Goal: Transaction & Acquisition: Purchase product/service

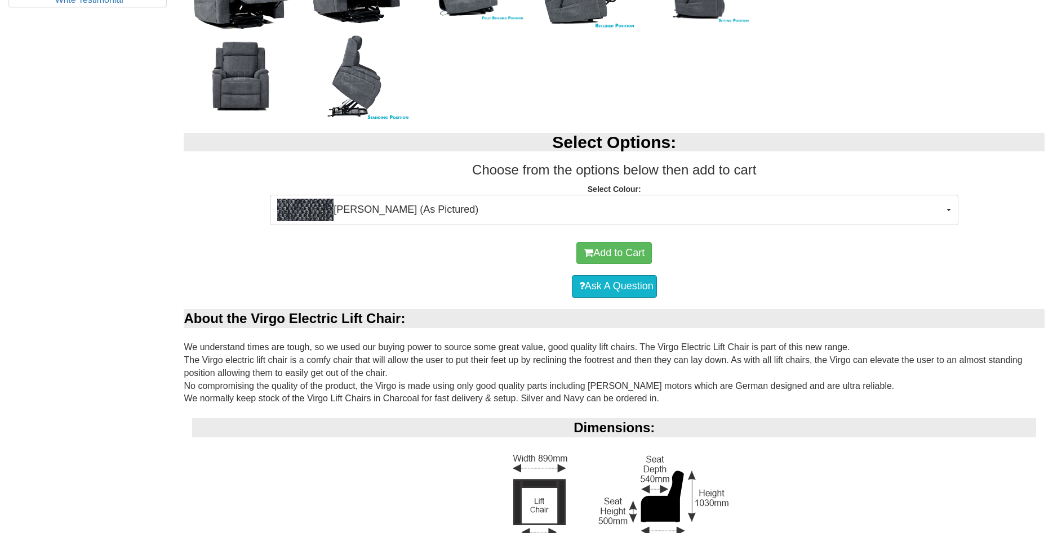
scroll to position [632, 0]
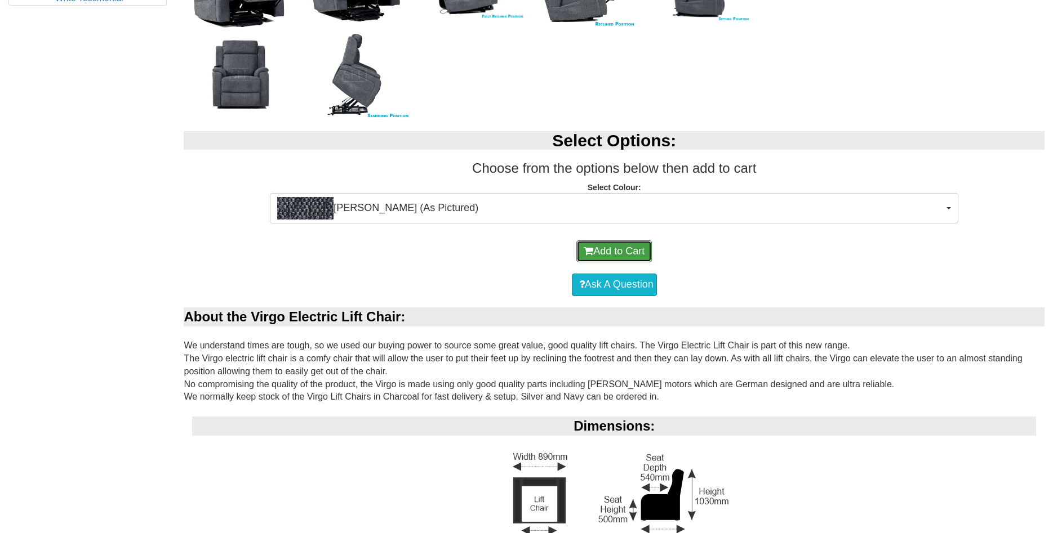
click at [594, 251] on button "Add to Cart" at bounding box center [613, 252] width 75 height 23
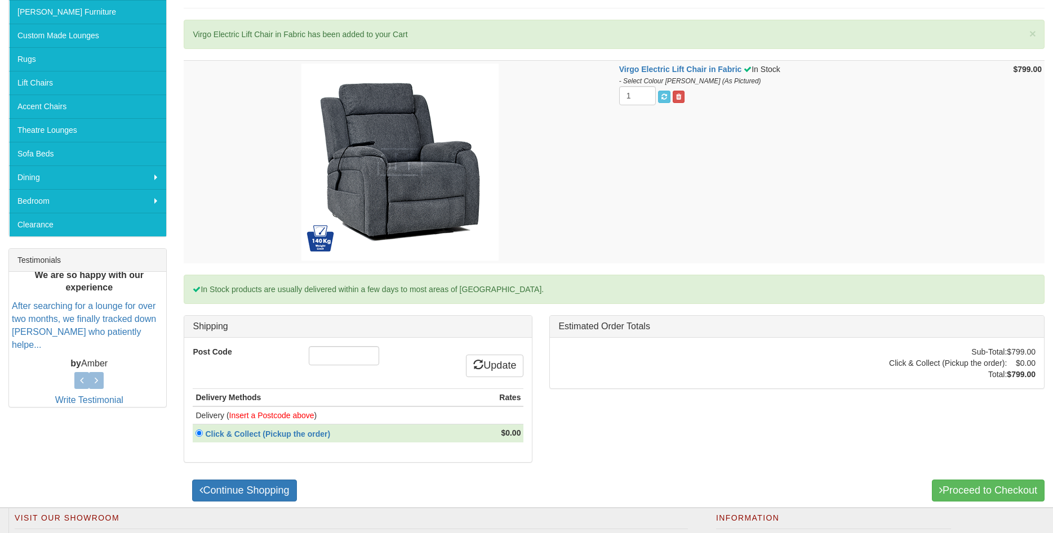
scroll to position [345, 0]
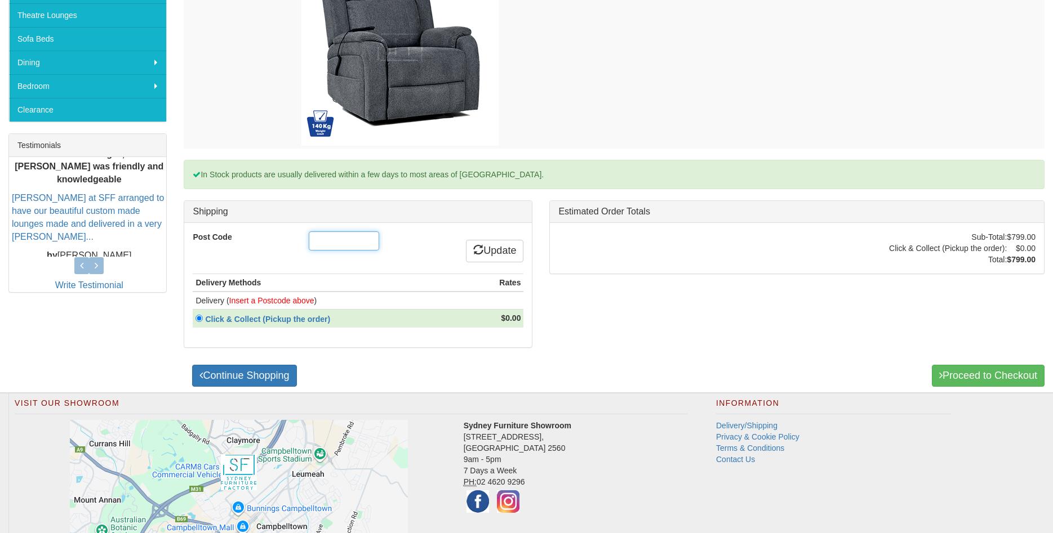
click at [356, 234] on input "Post Code" at bounding box center [344, 241] width 70 height 19
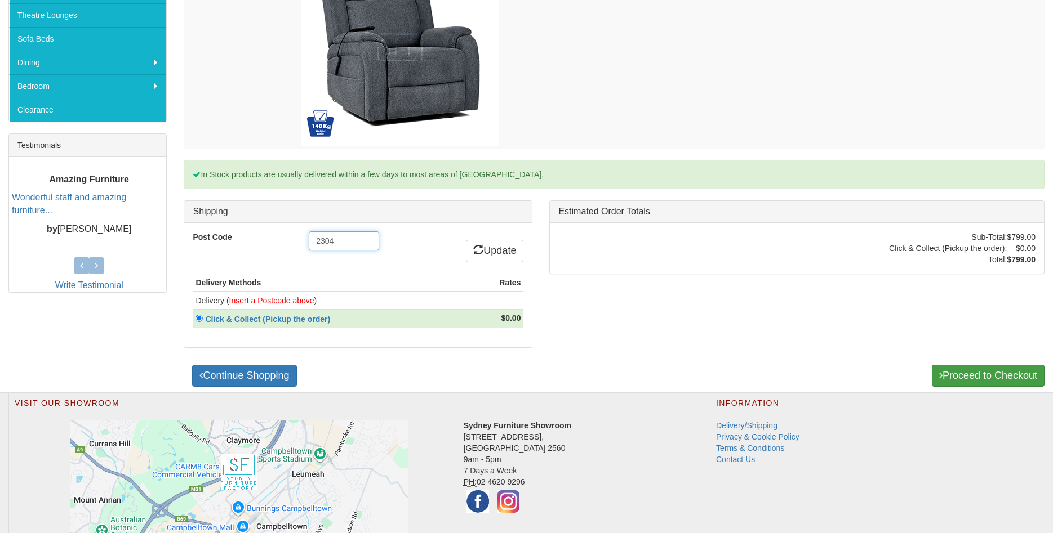
type input "2304"
click at [1007, 382] on link "Proceed to Checkout" at bounding box center [988, 376] width 113 height 23
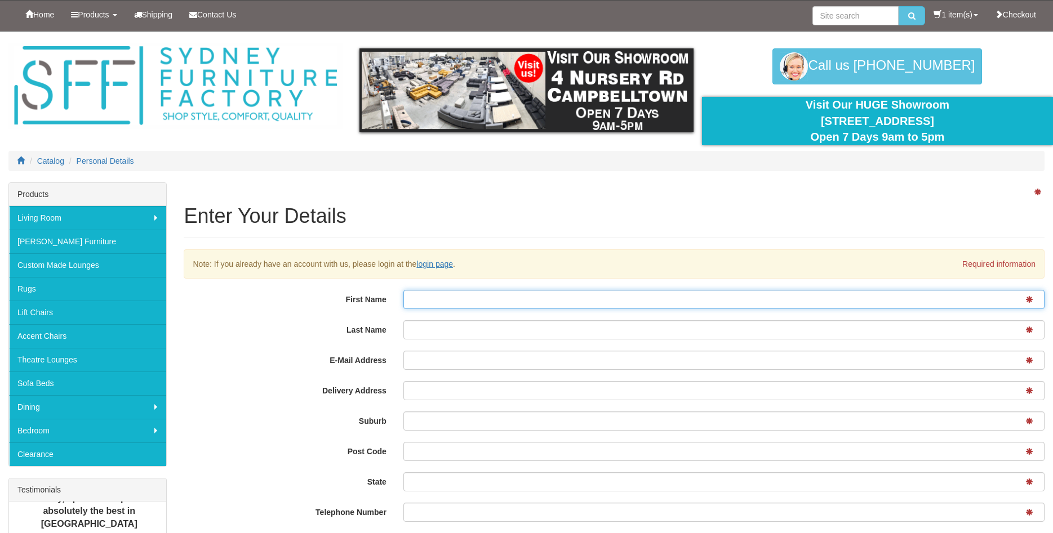
click at [439, 304] on input "First Name" at bounding box center [723, 299] width 641 height 19
type input "Stephen"
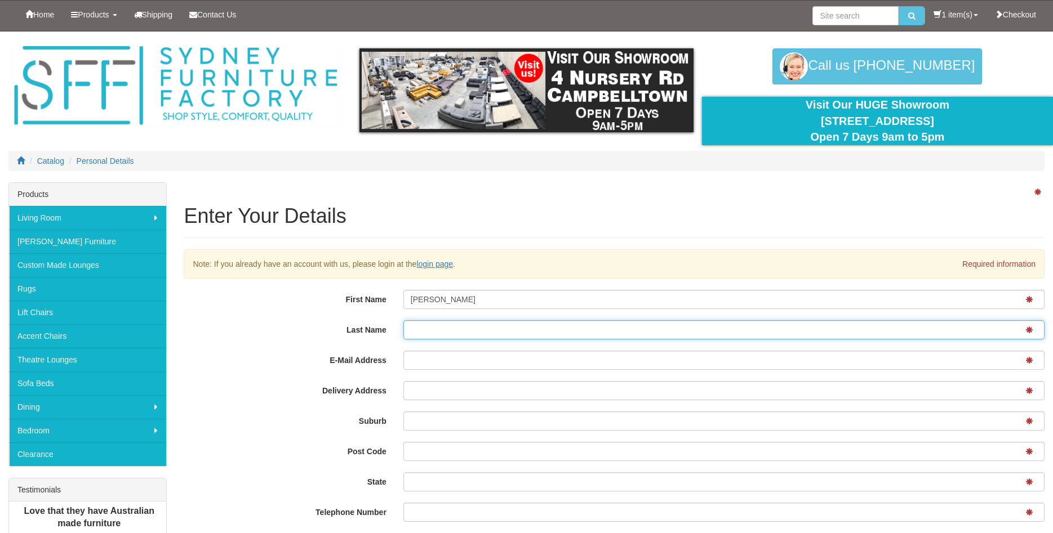
click at [412, 333] on input "Last Name" at bounding box center [723, 330] width 641 height 19
click at [407, 332] on input "lapham" at bounding box center [723, 330] width 641 height 19
type input "Clapham"
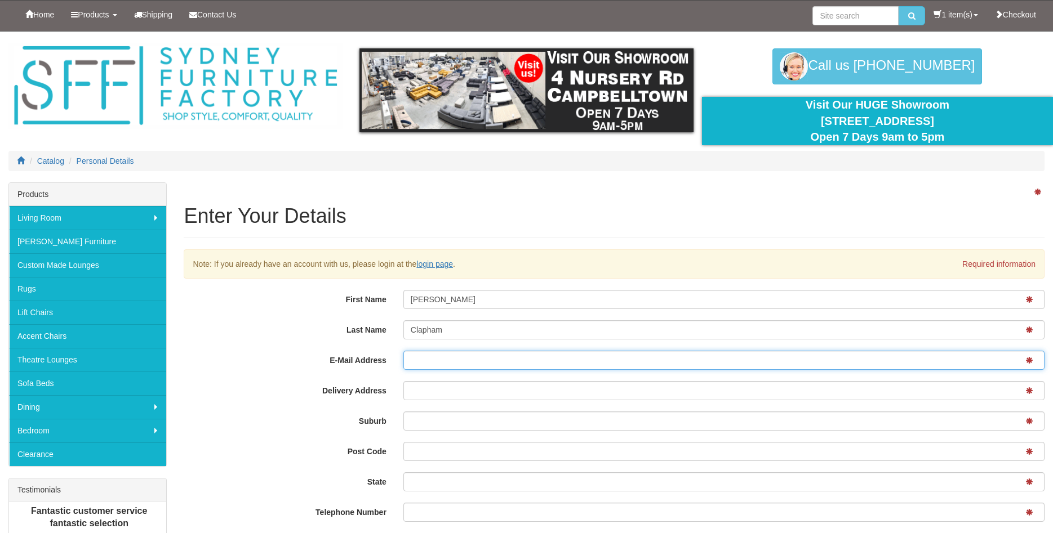
click at [408, 358] on input "E-Mail Address" at bounding box center [723, 360] width 641 height 19
type input "clapsjc"tpg.com.au"
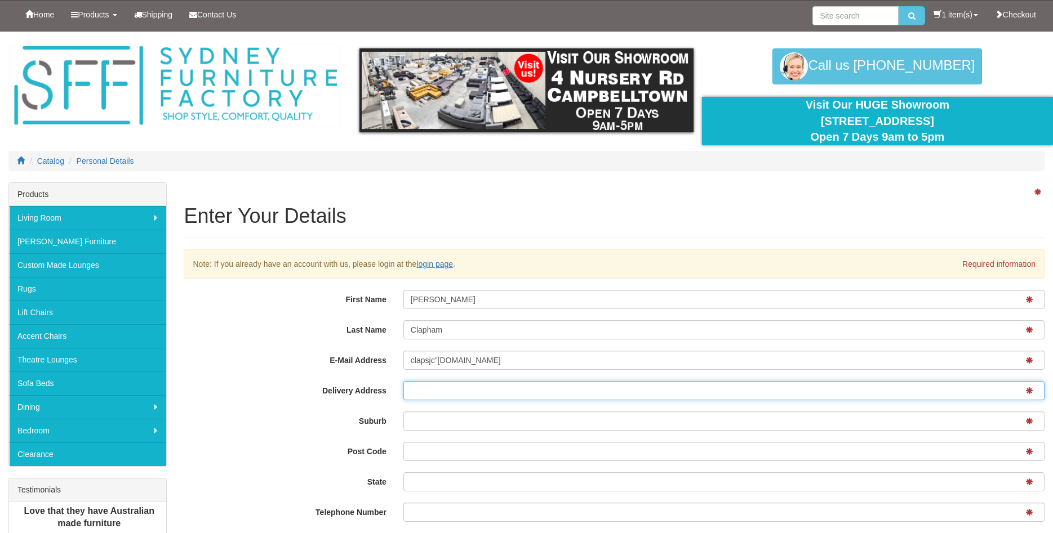
click at [414, 388] on input "Delivery Address" at bounding box center [723, 390] width 641 height 19
type input "[STREET_ADDRESS]"
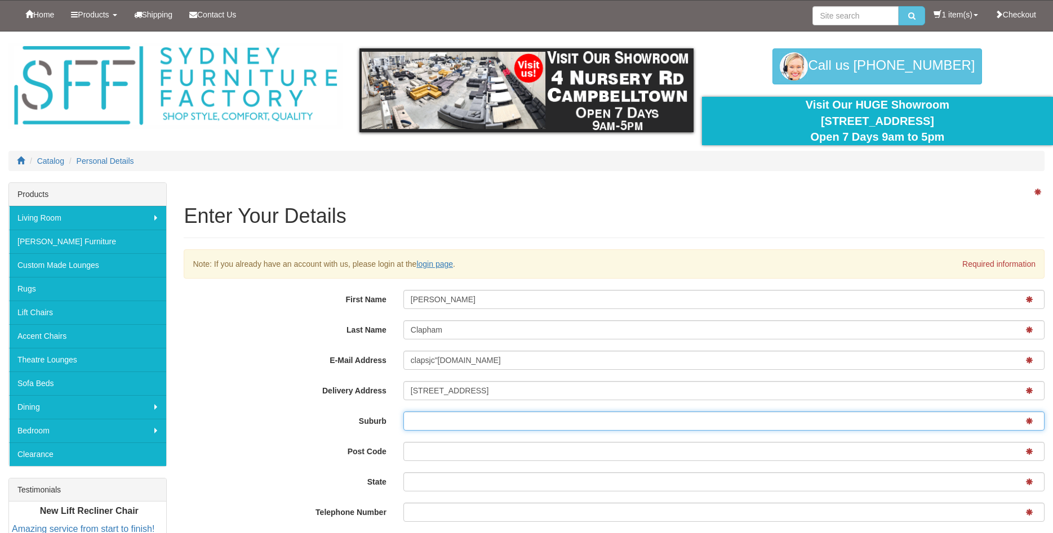
click at [419, 418] on input "Suburb" at bounding box center [723, 421] width 641 height 19
type input "Mayfield"
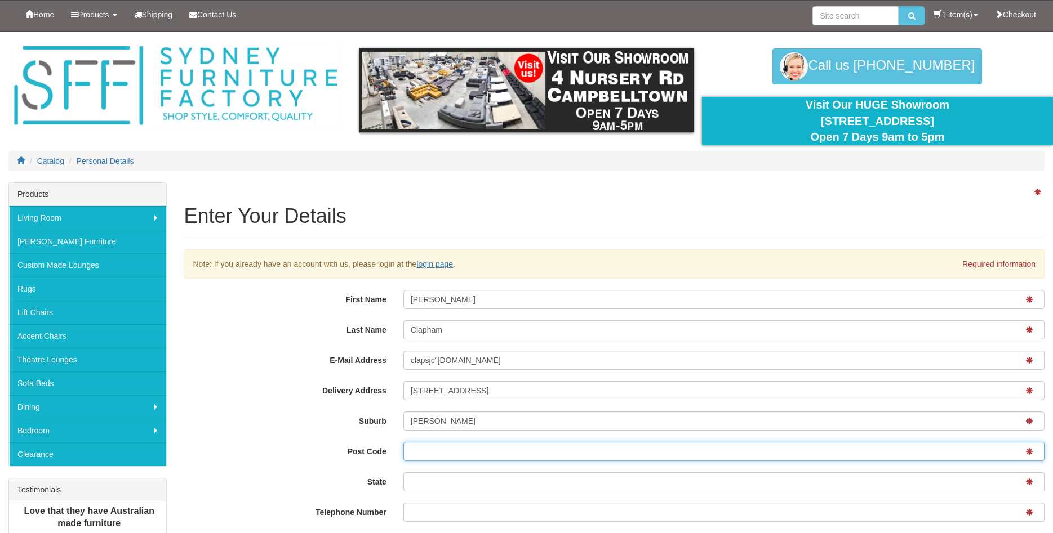
click at [429, 455] on input "Post Code" at bounding box center [723, 451] width 641 height 19
type input "2304"
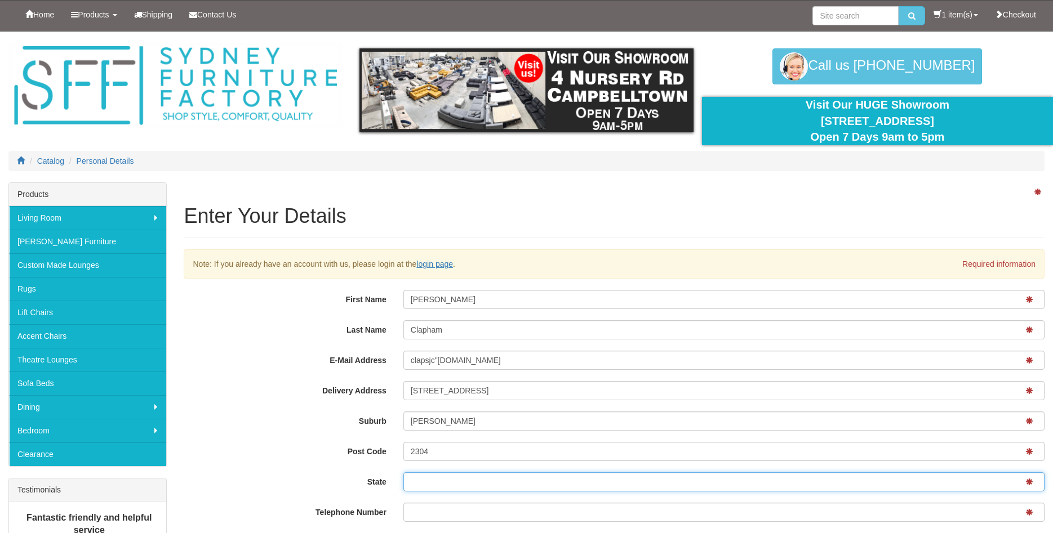
click at [434, 483] on input "State" at bounding box center [723, 482] width 641 height 19
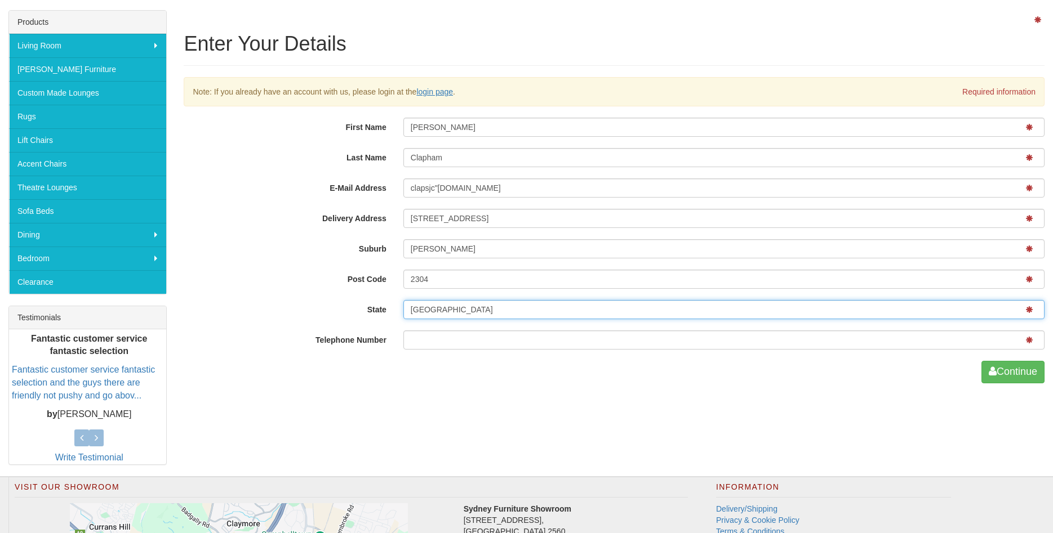
type input "NSW"
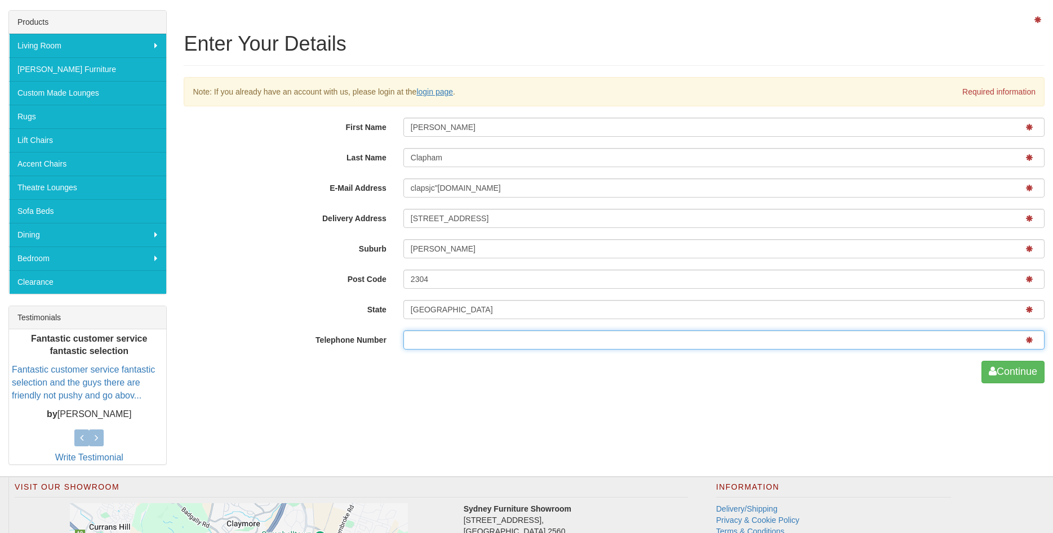
click at [409, 342] on input "Telephone Number" at bounding box center [723, 340] width 641 height 19
type input "0413267453"
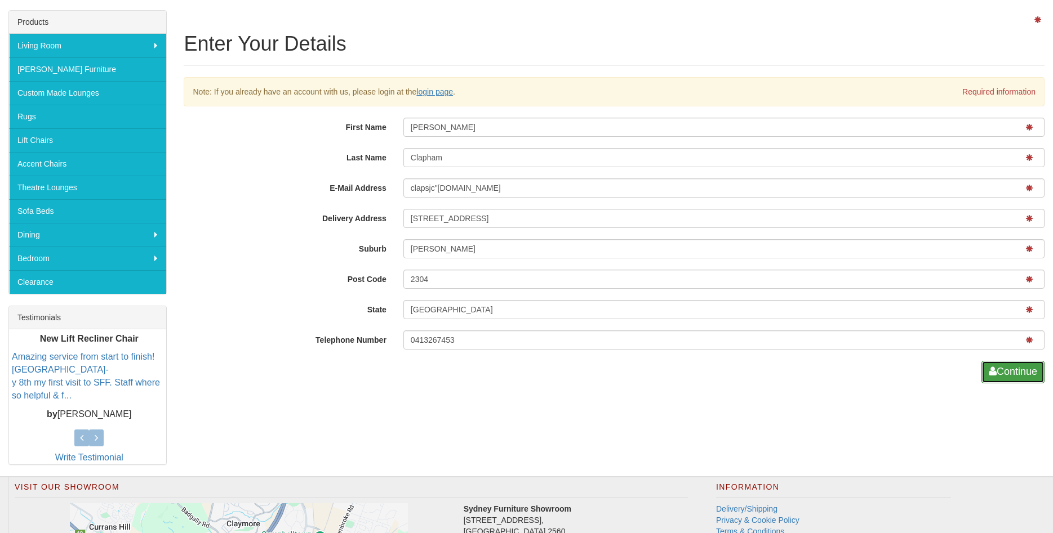
click at [995, 376] on button "Continue" at bounding box center [1012, 372] width 63 height 23
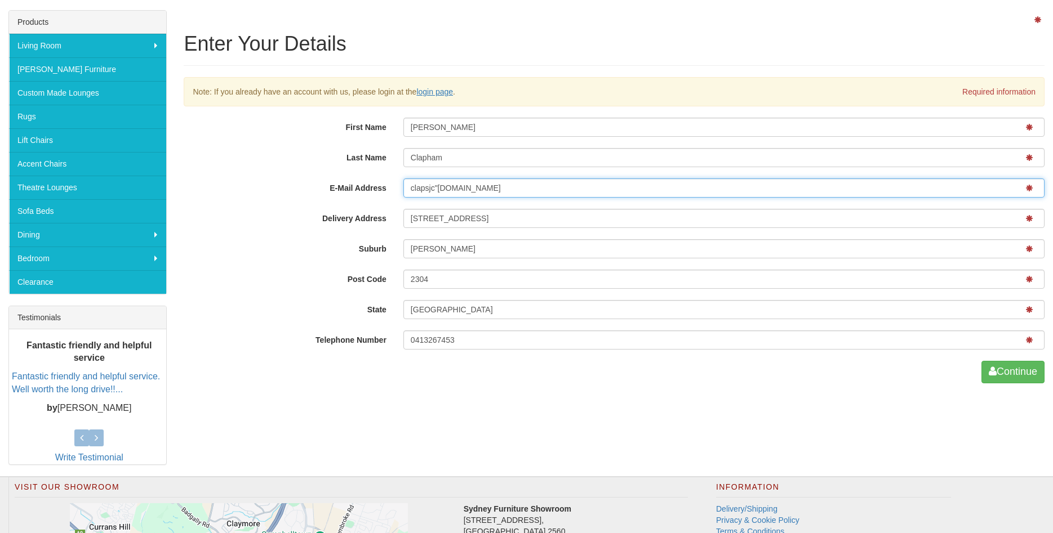
click at [434, 186] on input "clapsjc"tpg.com.au" at bounding box center [723, 188] width 641 height 19
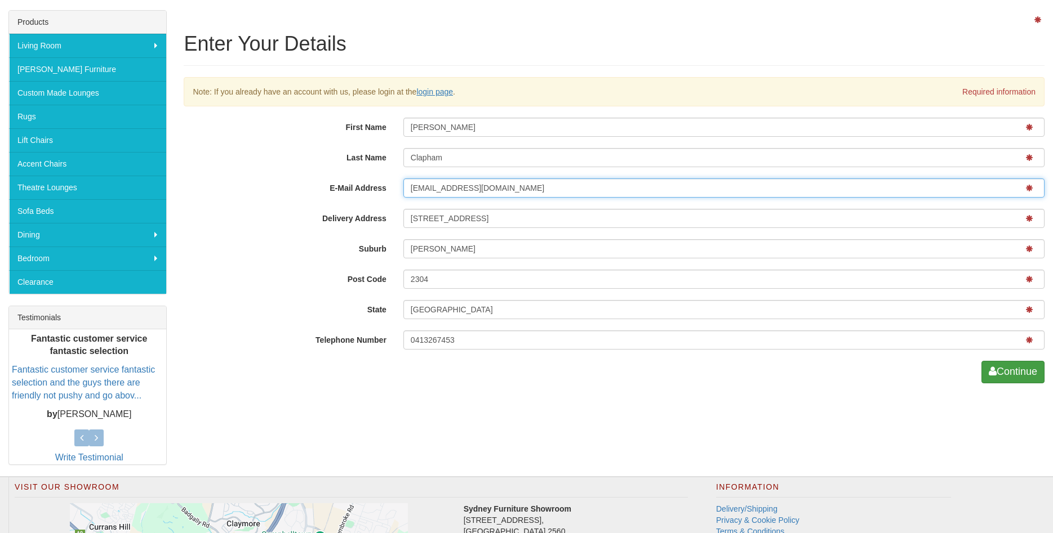
type input "clapsjc@tpg.com.au"
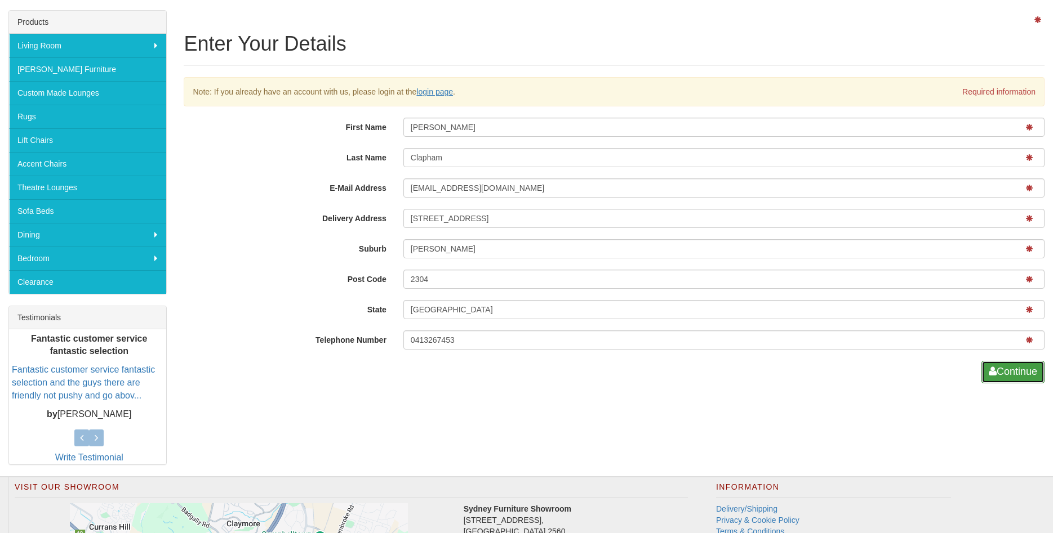
click at [994, 370] on button "Continue" at bounding box center [1012, 372] width 63 height 23
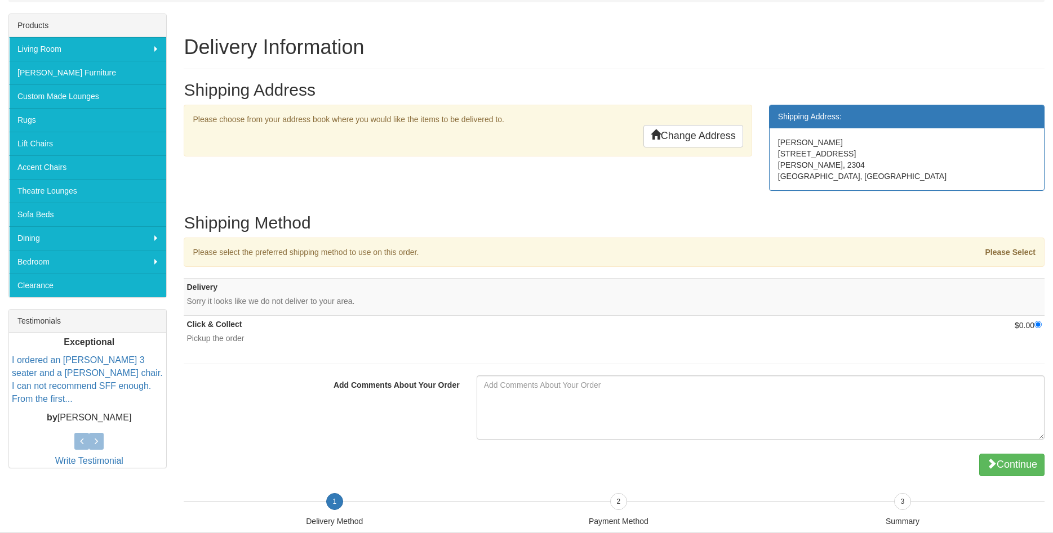
scroll to position [172, 0]
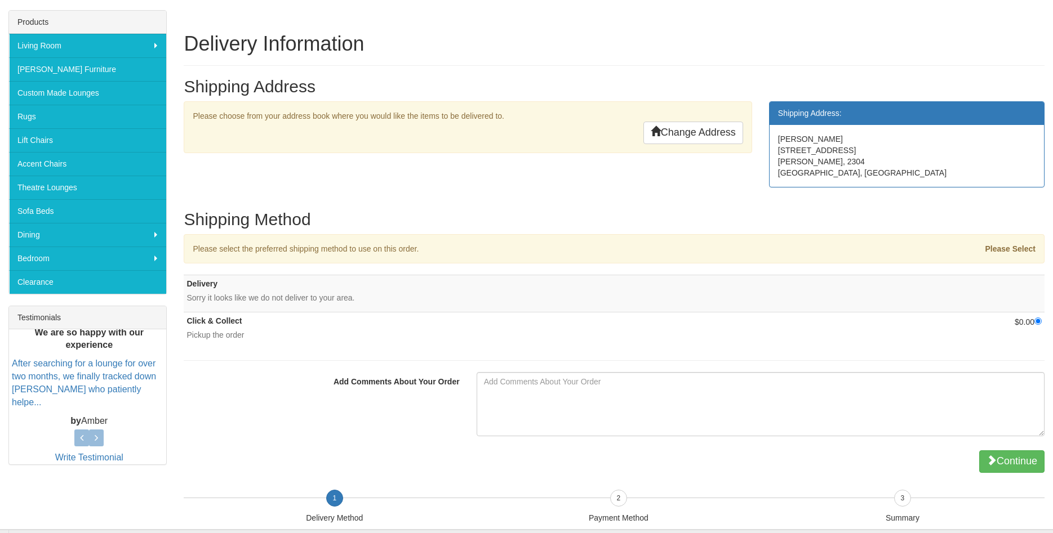
click at [994, 249] on strong "Please Select" at bounding box center [1010, 248] width 51 height 9
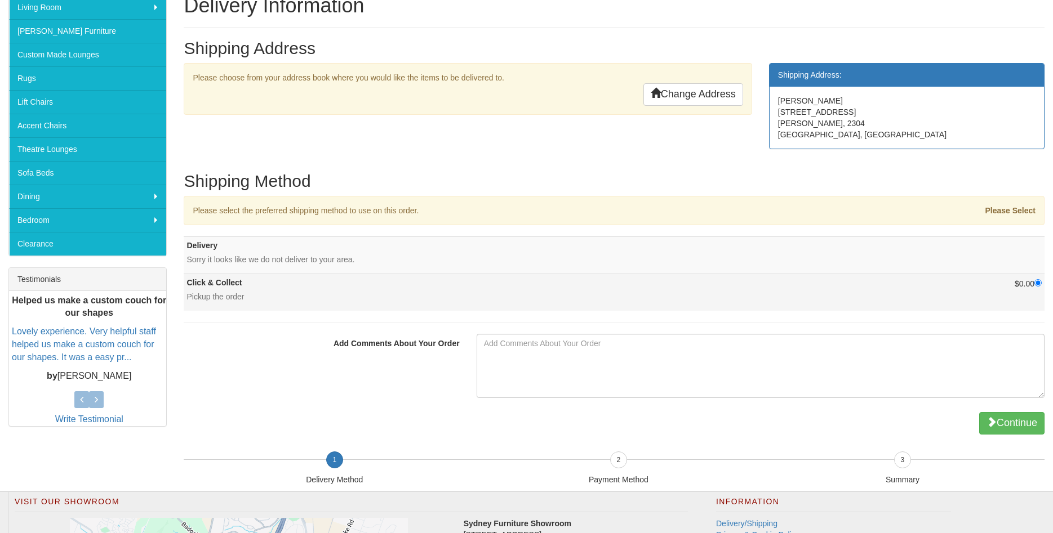
scroll to position [230, 0]
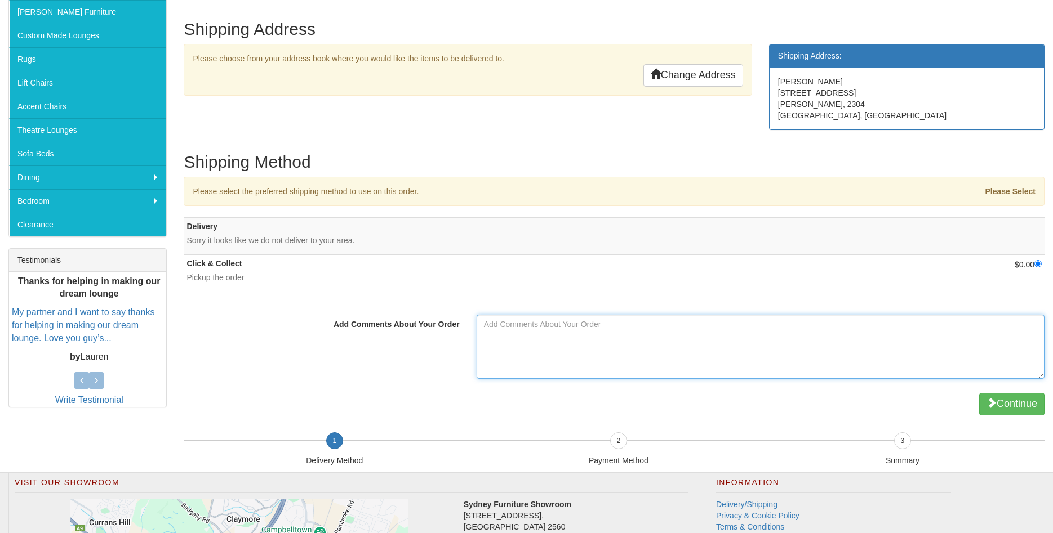
click at [500, 340] on textarea "Add Comments About Your Order" at bounding box center [761, 347] width 568 height 64
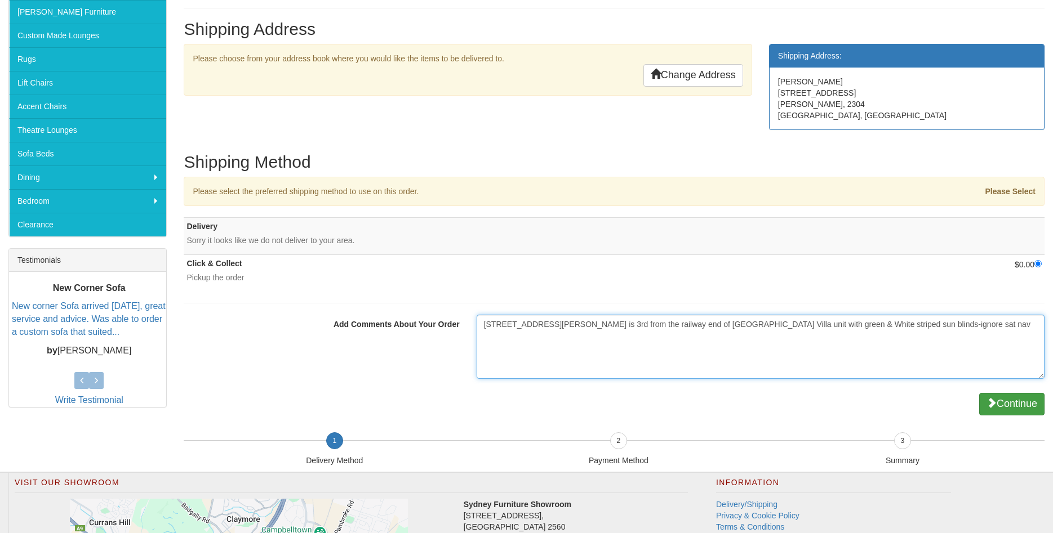
type textarea "Unit 1/2A York St Mayfield is 3rd from the railway end of York Street Villa uni…"
click at [1019, 403] on button "Continue" at bounding box center [1011, 404] width 65 height 23
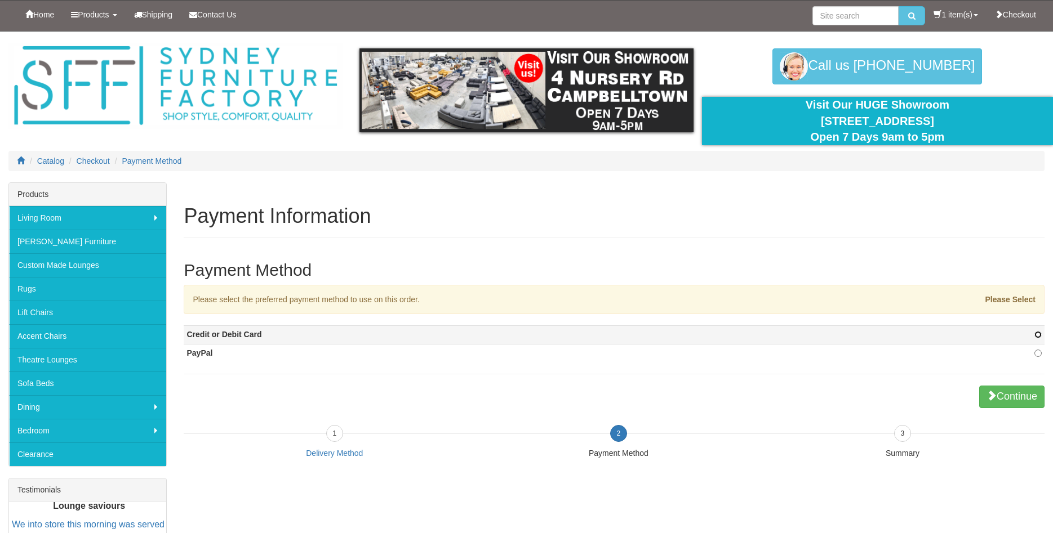
click at [1037, 335] on input "radio" at bounding box center [1037, 334] width 7 height 7
radio input "true"
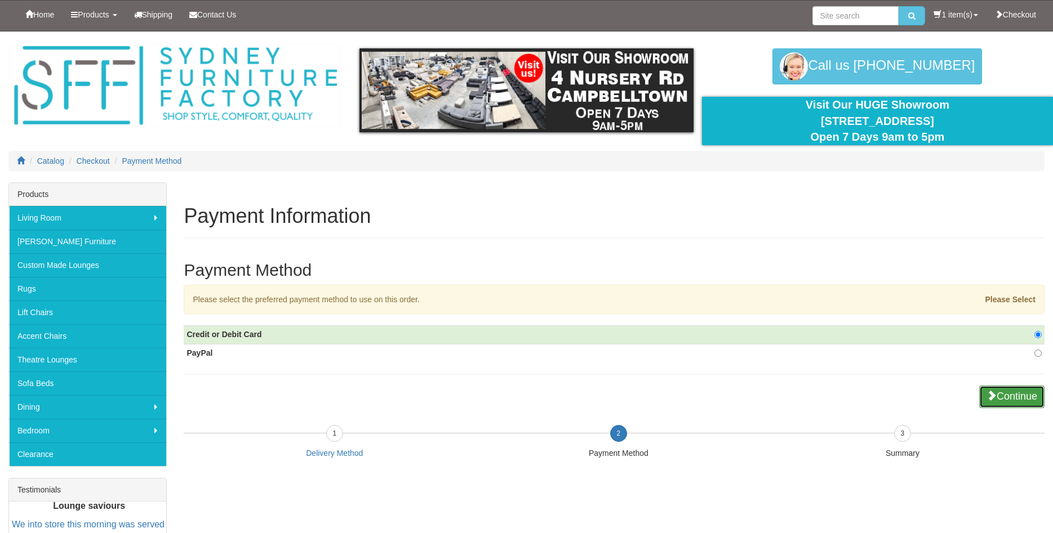
click at [1002, 402] on button "Continue" at bounding box center [1011, 397] width 65 height 23
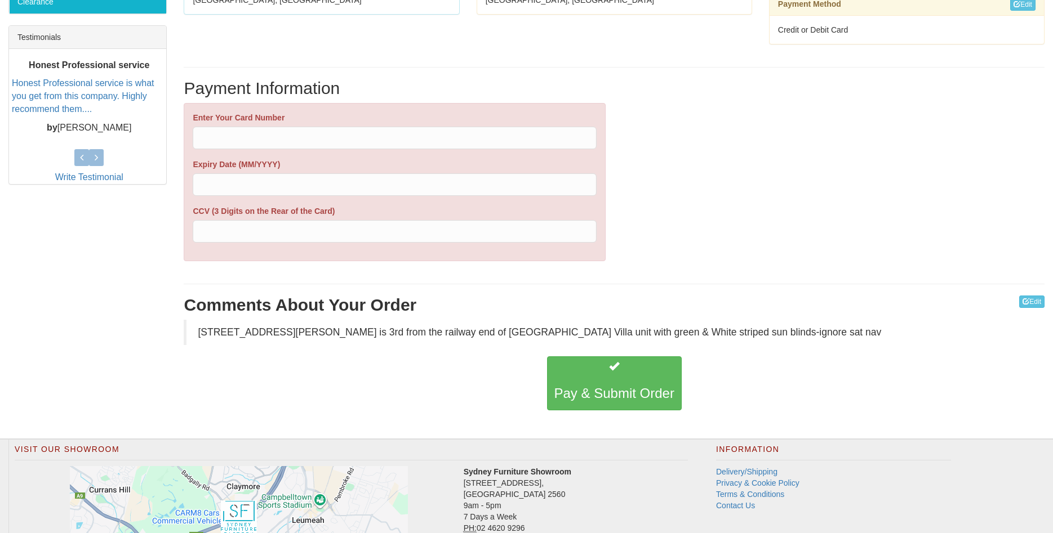
scroll to position [460, 0]
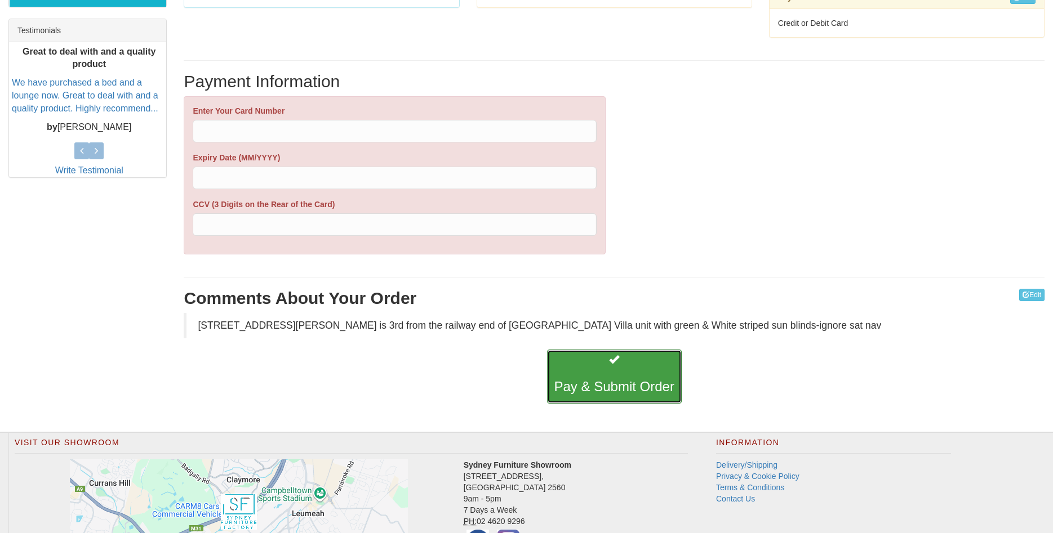
click at [606, 376] on button "Pay & Submit Order" at bounding box center [614, 377] width 135 height 54
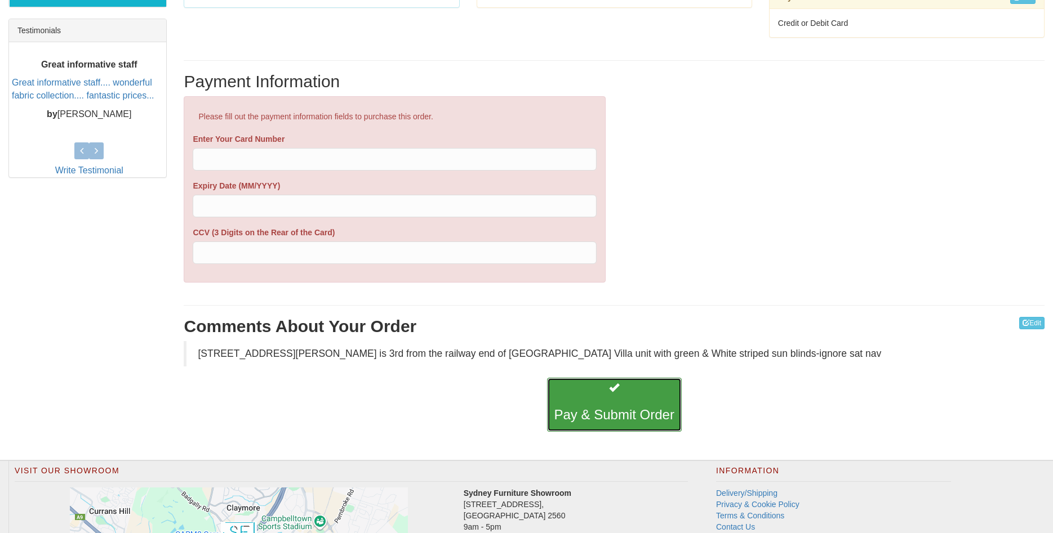
click at [593, 396] on button "Pay & Submit Order" at bounding box center [614, 405] width 135 height 54
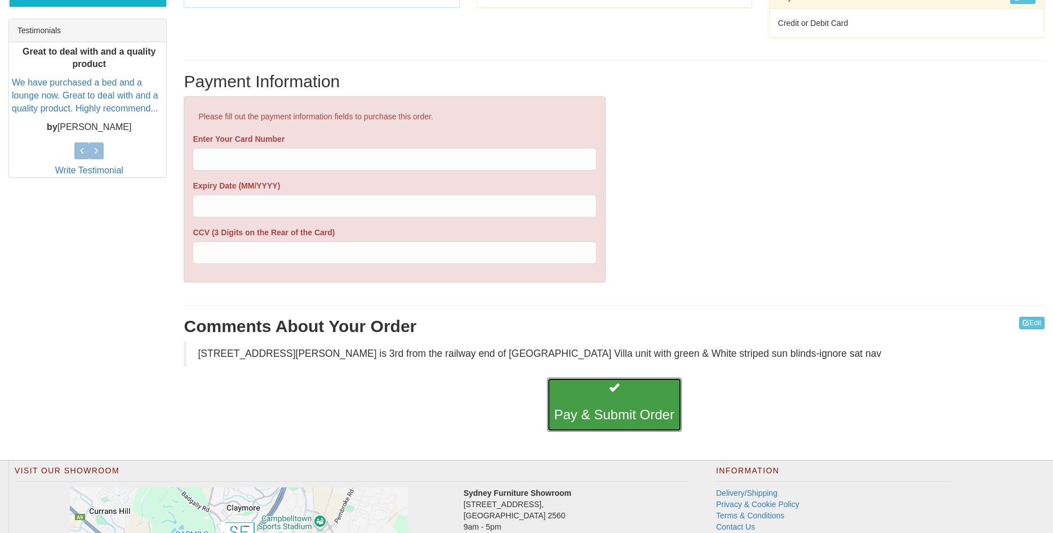
click at [572, 394] on button "Pay & Submit Order" at bounding box center [614, 405] width 135 height 54
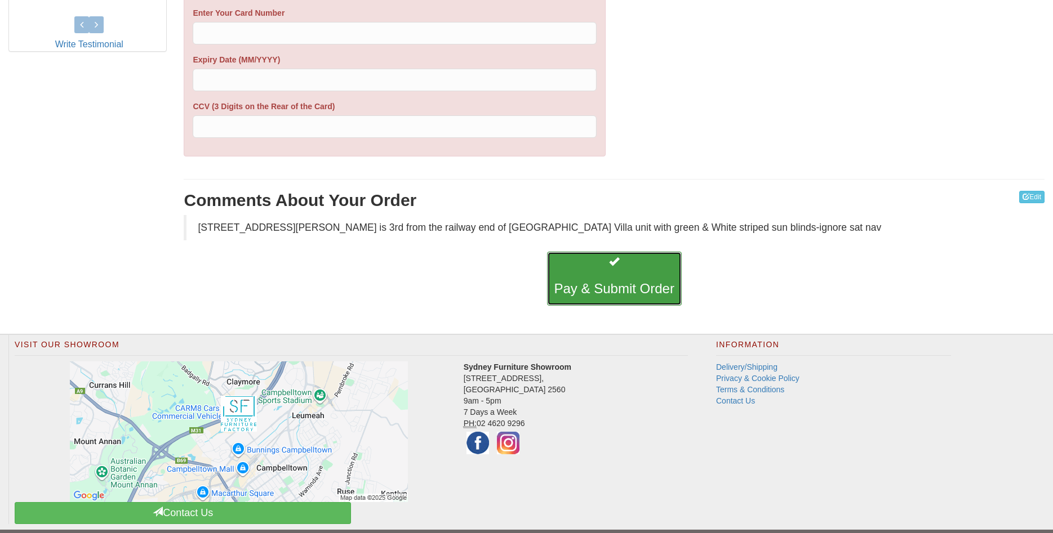
scroll to position [612, 0]
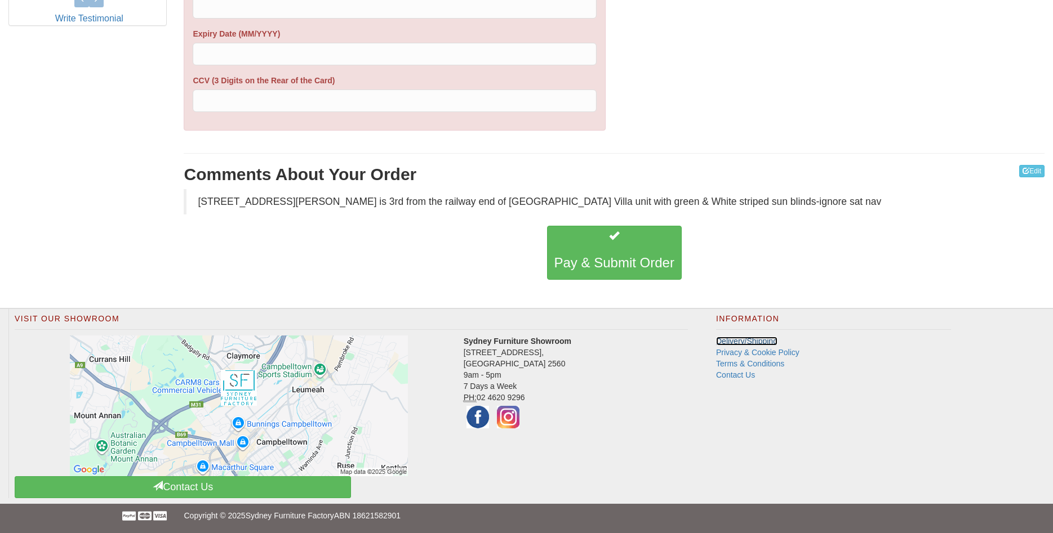
click at [732, 345] on link "Delivery/Shipping" at bounding box center [746, 341] width 61 height 9
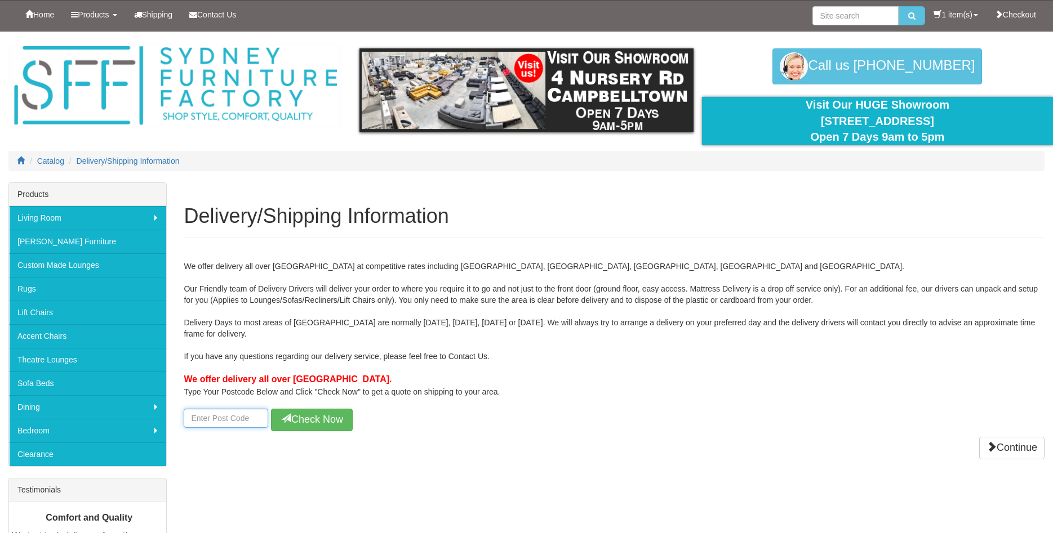
click at [208, 420] on input "number" at bounding box center [226, 418] width 84 height 19
type input "2304"
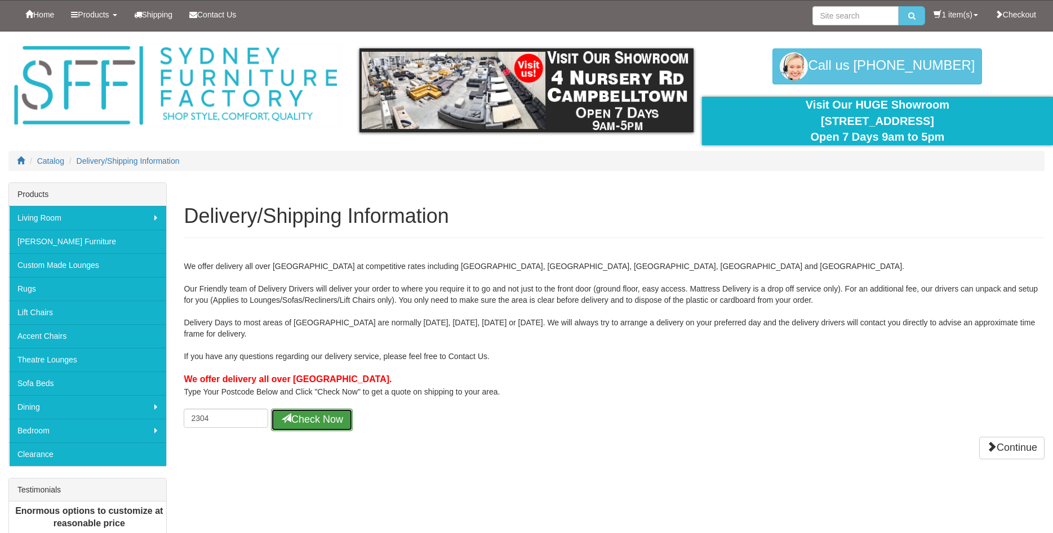
click at [299, 425] on button "Check Now" at bounding box center [312, 420] width 82 height 23
